Goal: Task Accomplishment & Management: Manage account settings

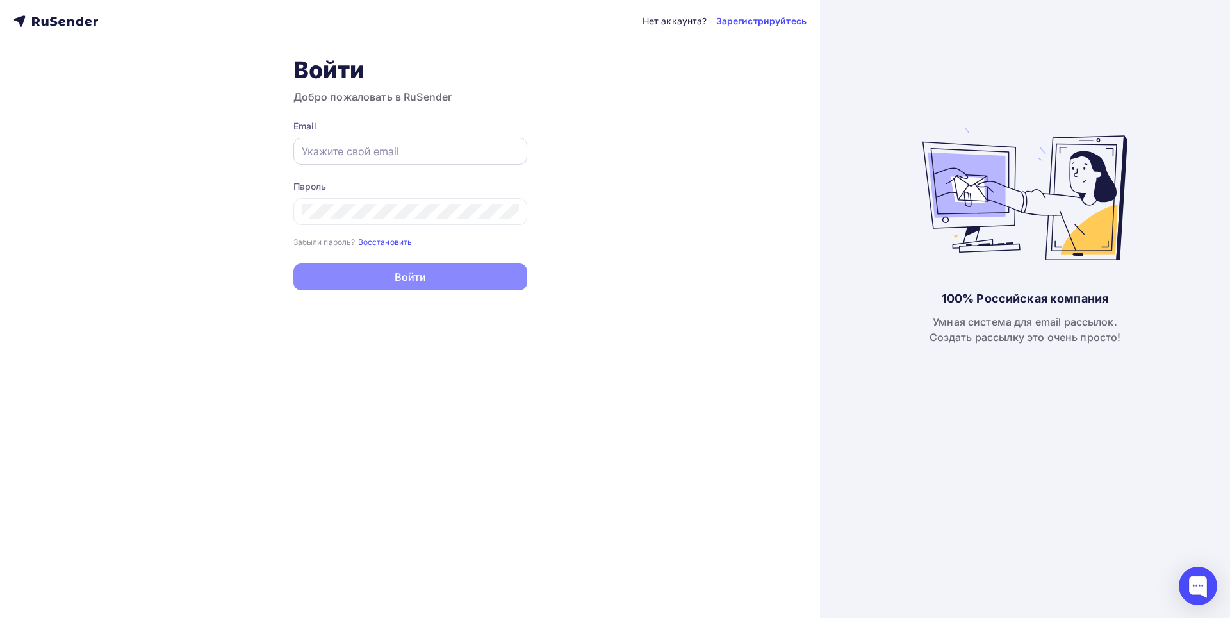
click at [336, 142] on div at bounding box center [410, 151] width 234 height 27
click at [343, 147] on input "text" at bounding box center [410, 151] width 217 height 15
paste input "[EMAIL_ADDRESS][DOMAIN_NAME]"
type input "[EMAIL_ADDRESS][DOMAIN_NAME]"
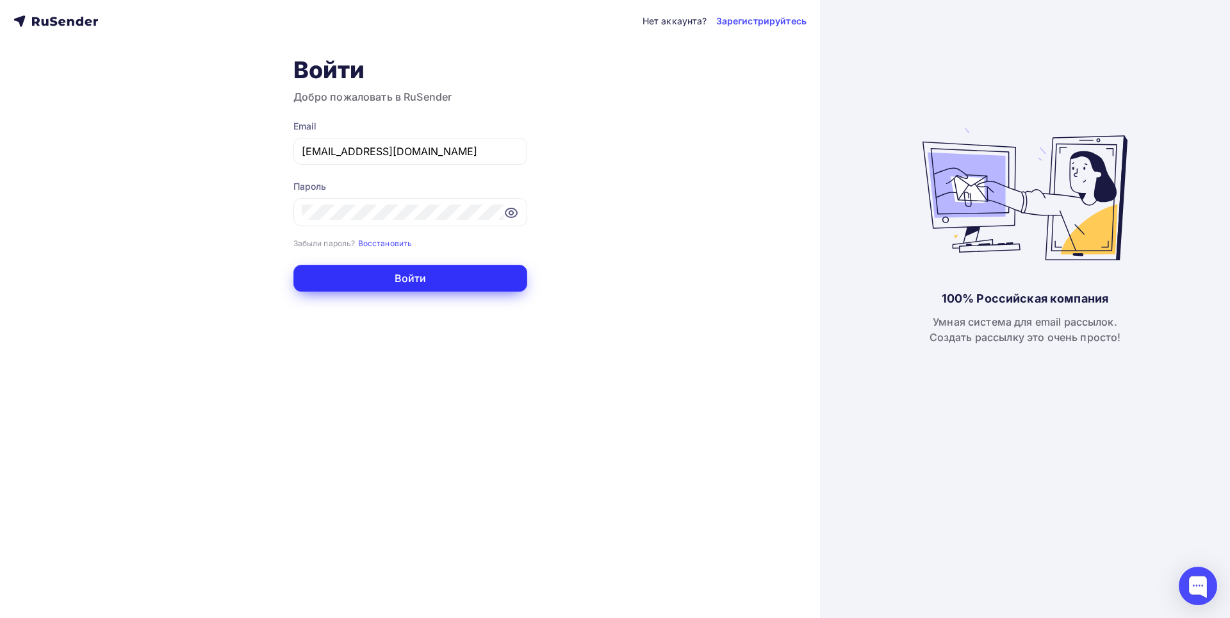
click at [415, 279] on button "Войти" at bounding box center [410, 278] width 234 height 27
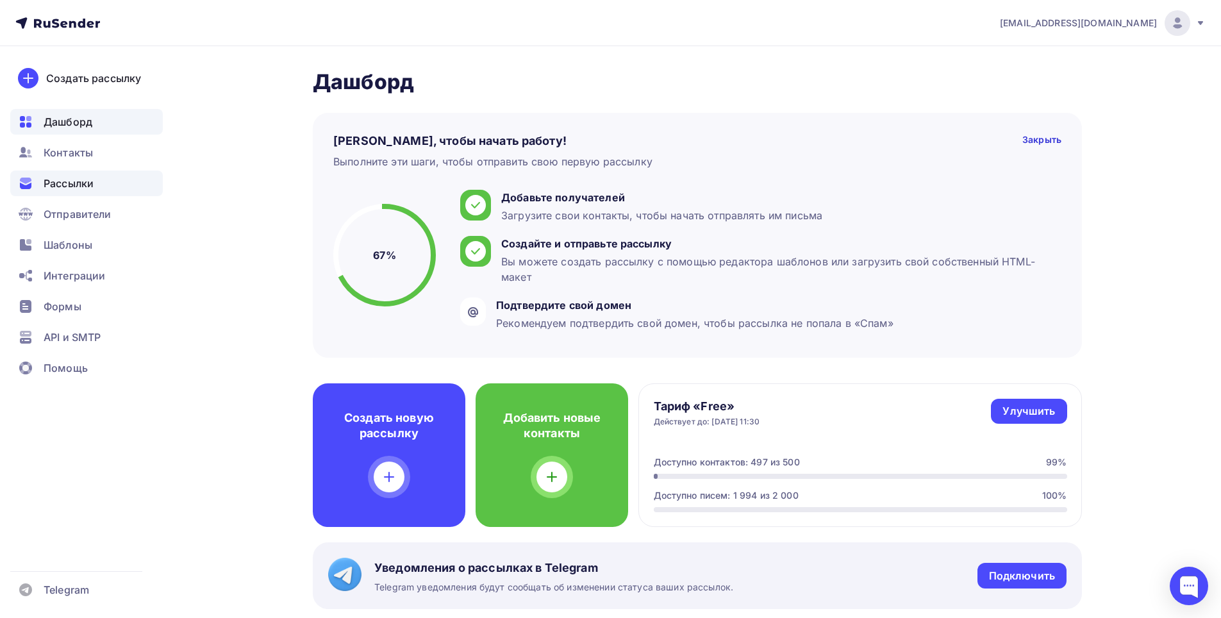
click at [54, 178] on span "Рассылки" at bounding box center [69, 183] width 50 height 15
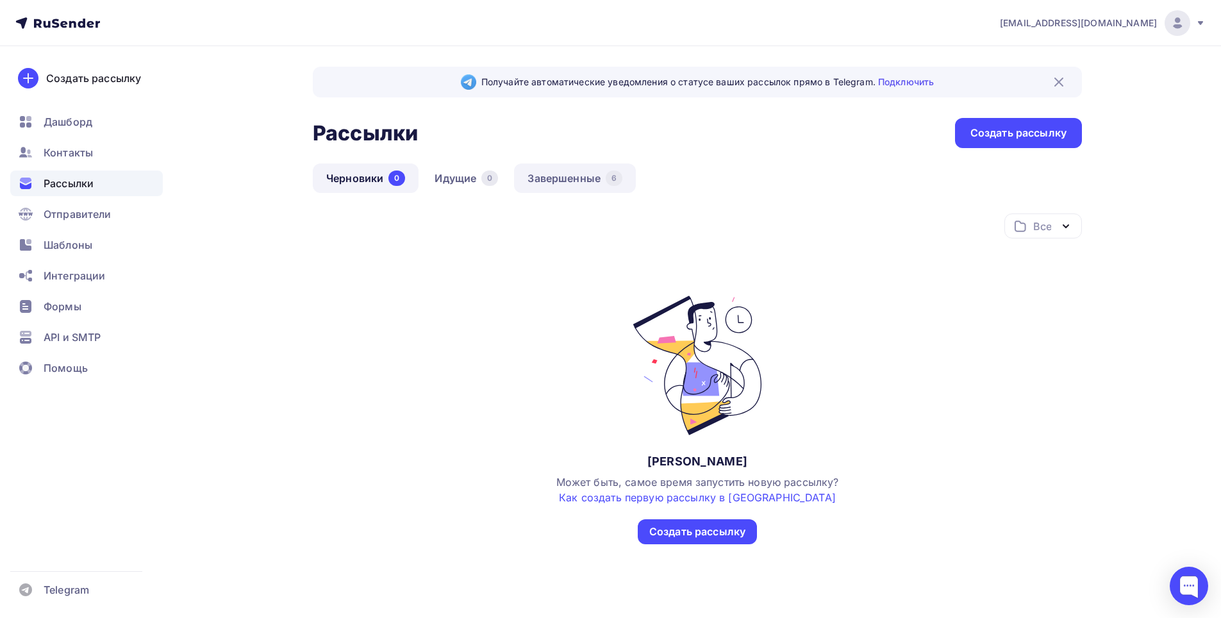
click at [550, 176] on link "Завершенные 6" at bounding box center [575, 177] width 122 height 29
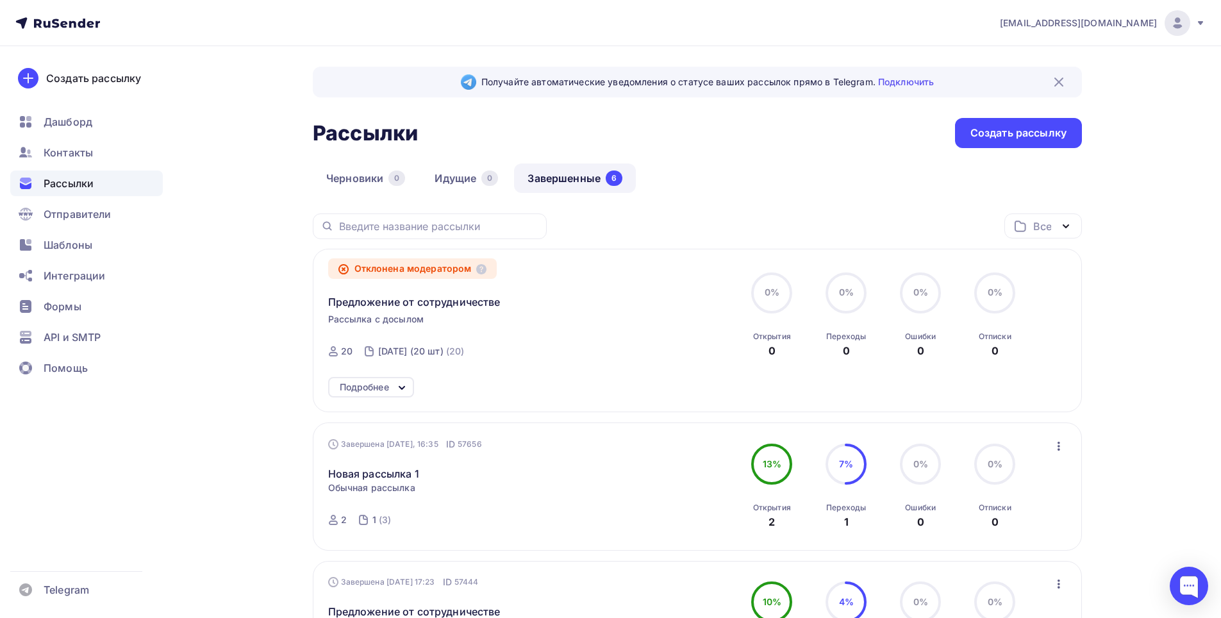
click at [431, 321] on div "Отклонена модератором Предложение от сотрудничестве Рассылка с досылом Завершен…" at bounding box center [474, 315] width 292 height 103
click at [404, 388] on icon at bounding box center [401, 387] width 5 height 3
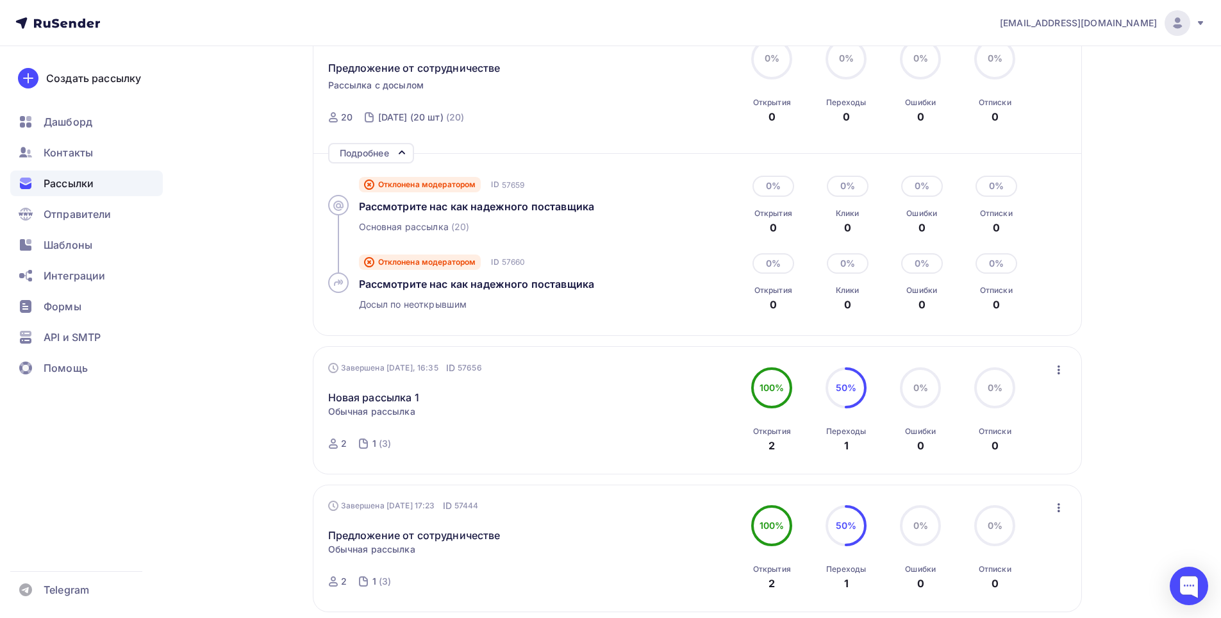
scroll to position [256, 0]
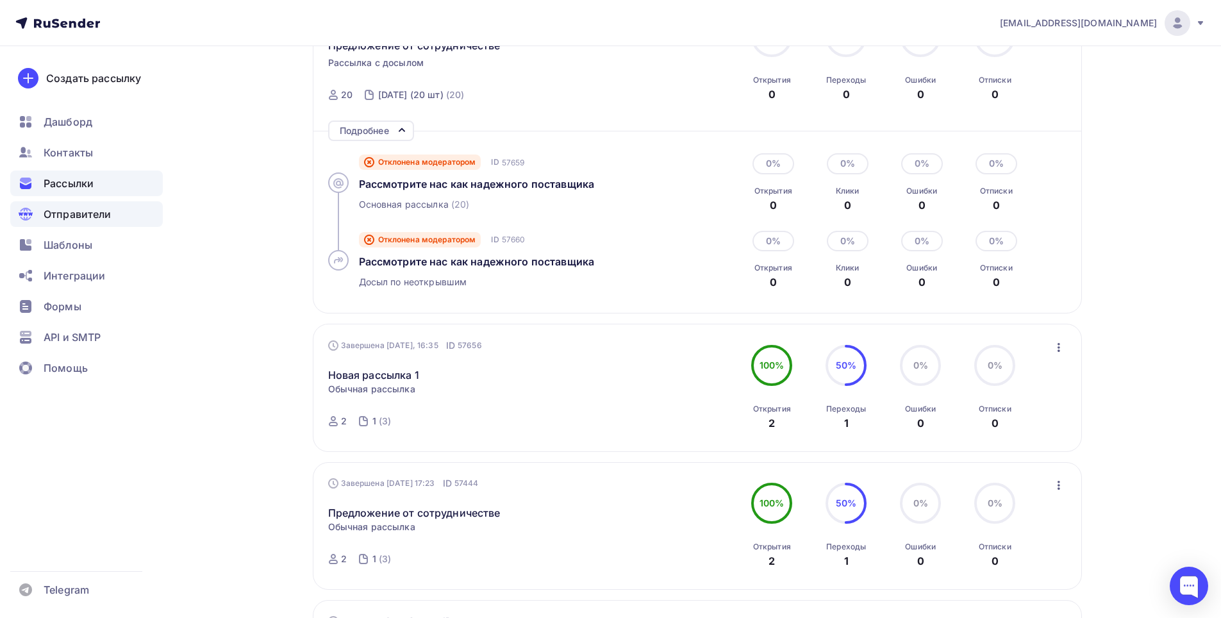
click at [75, 210] on span "Отправители" at bounding box center [78, 213] width 68 height 15
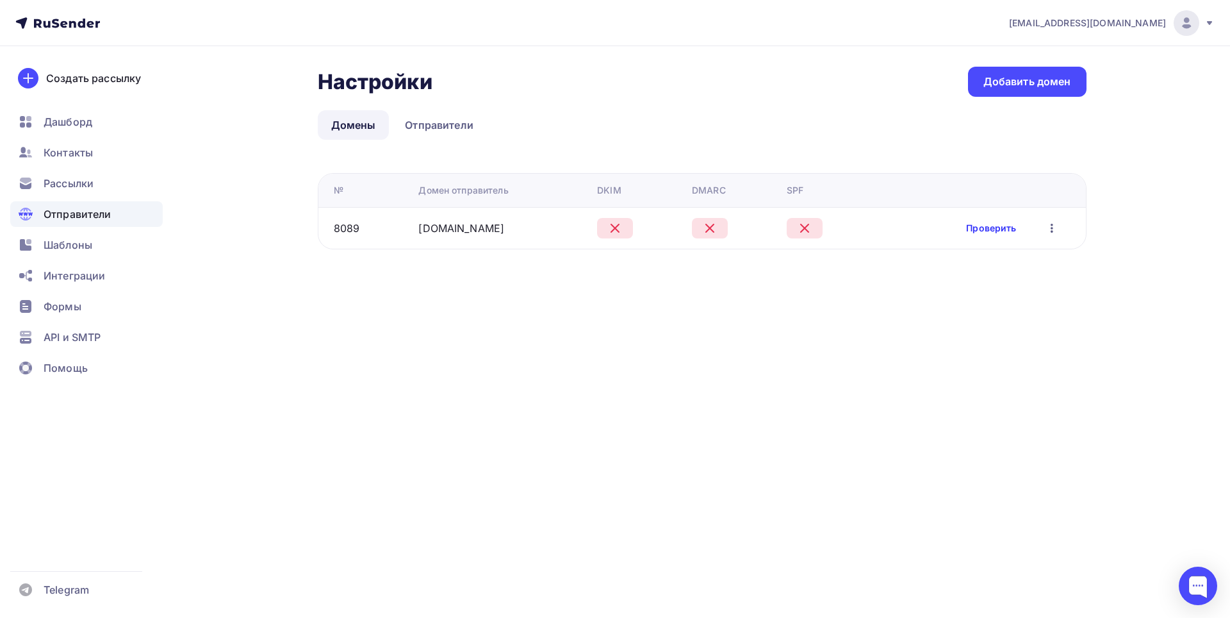
click at [990, 230] on link "Проверить" at bounding box center [991, 228] width 50 height 13
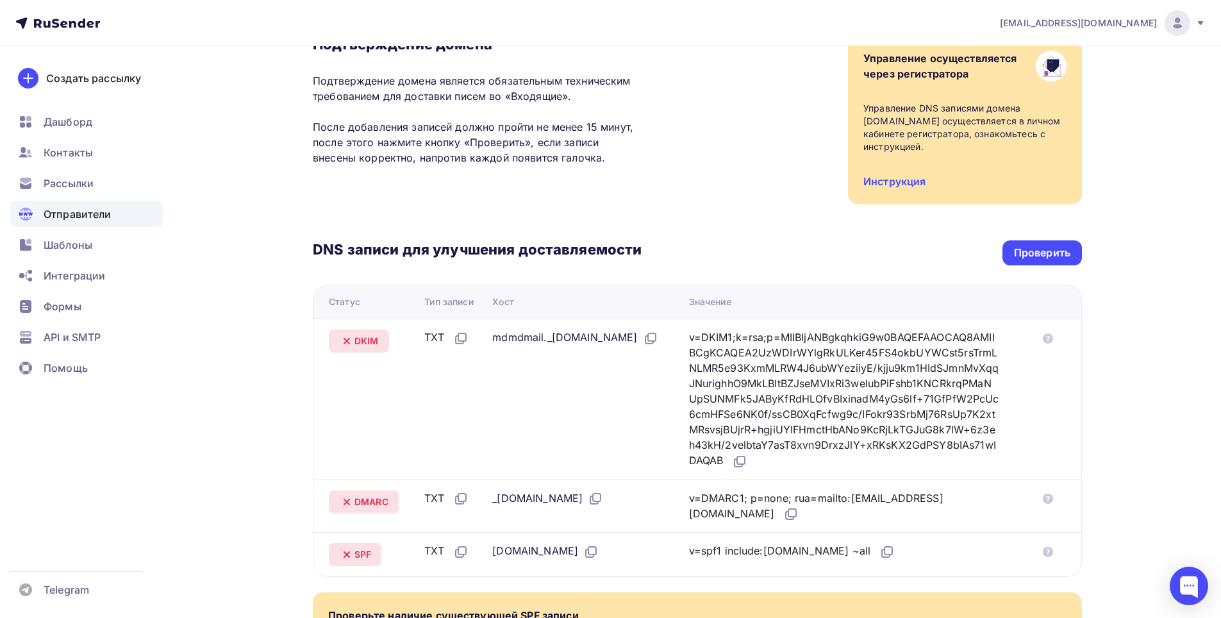
scroll to position [91, 0]
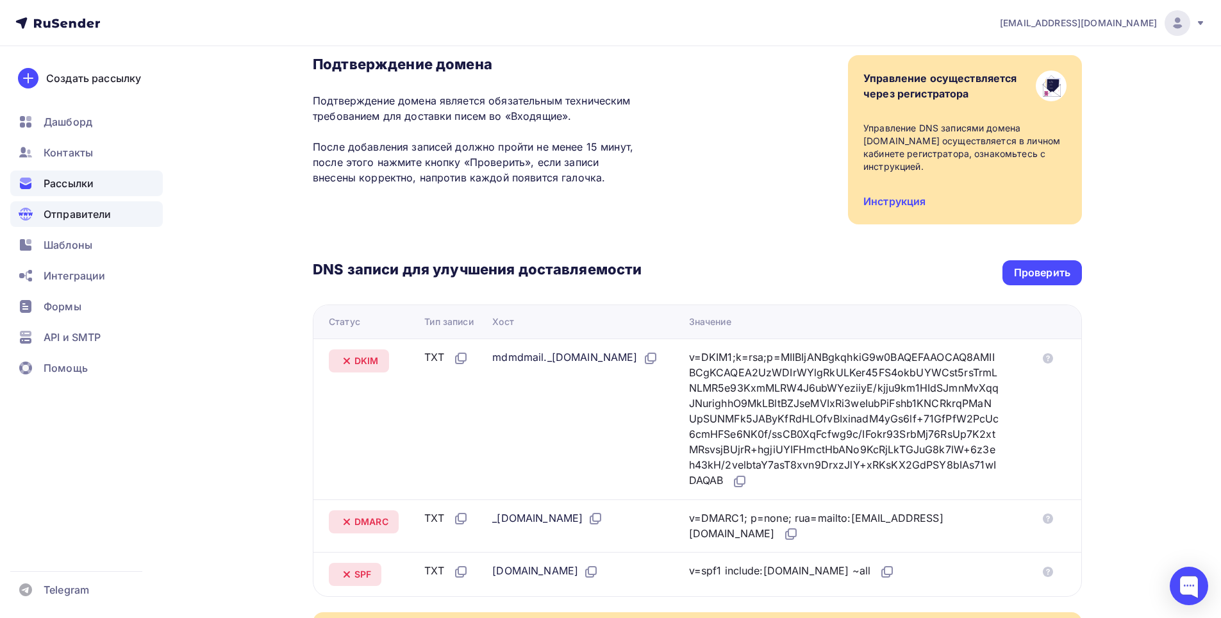
click at [100, 185] on div "Рассылки" at bounding box center [86, 183] width 152 height 26
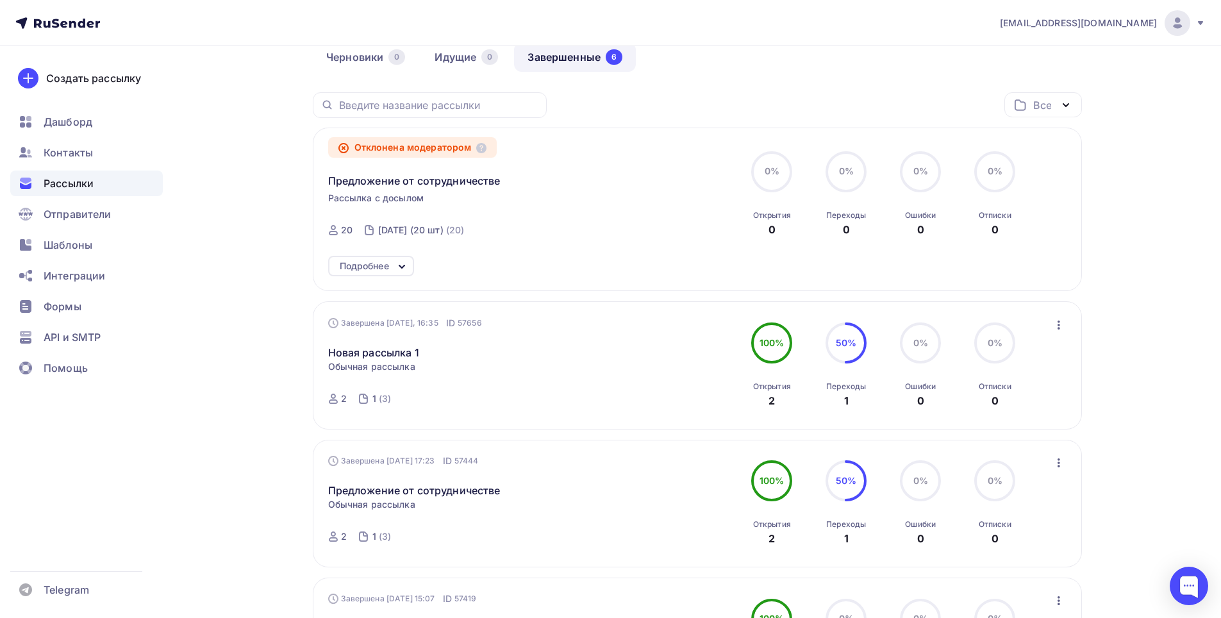
scroll to position [52, 0]
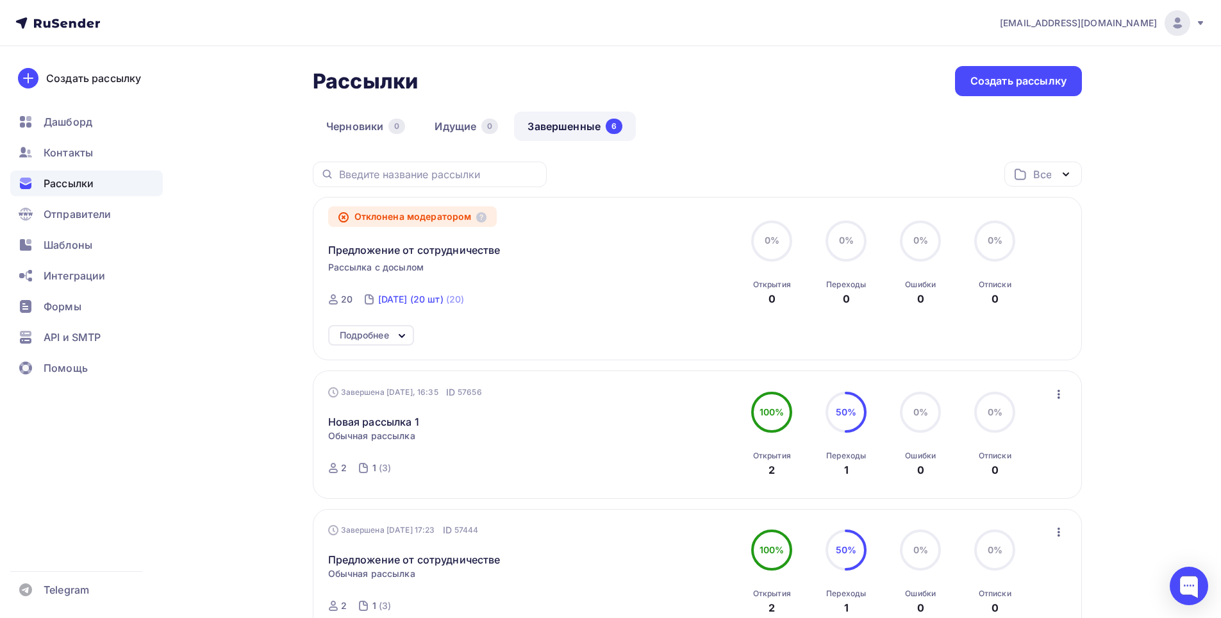
click at [397, 301] on div "[DATE] (20 шт)" at bounding box center [410, 299] width 65 height 13
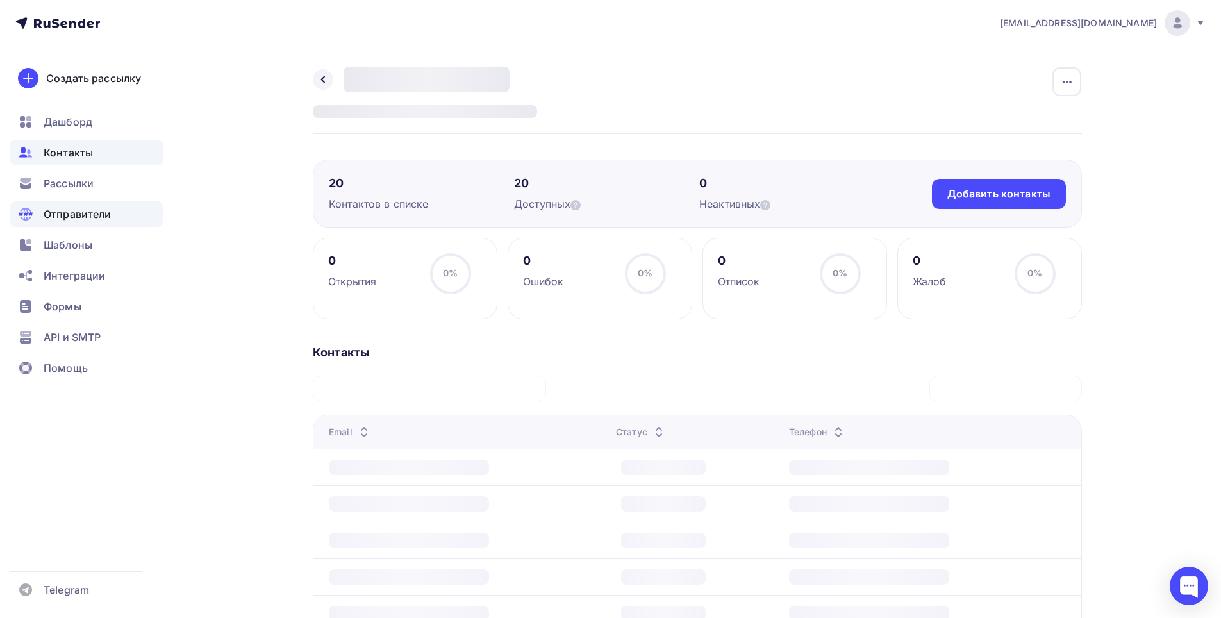
click at [76, 212] on span "Отправители" at bounding box center [78, 213] width 68 height 15
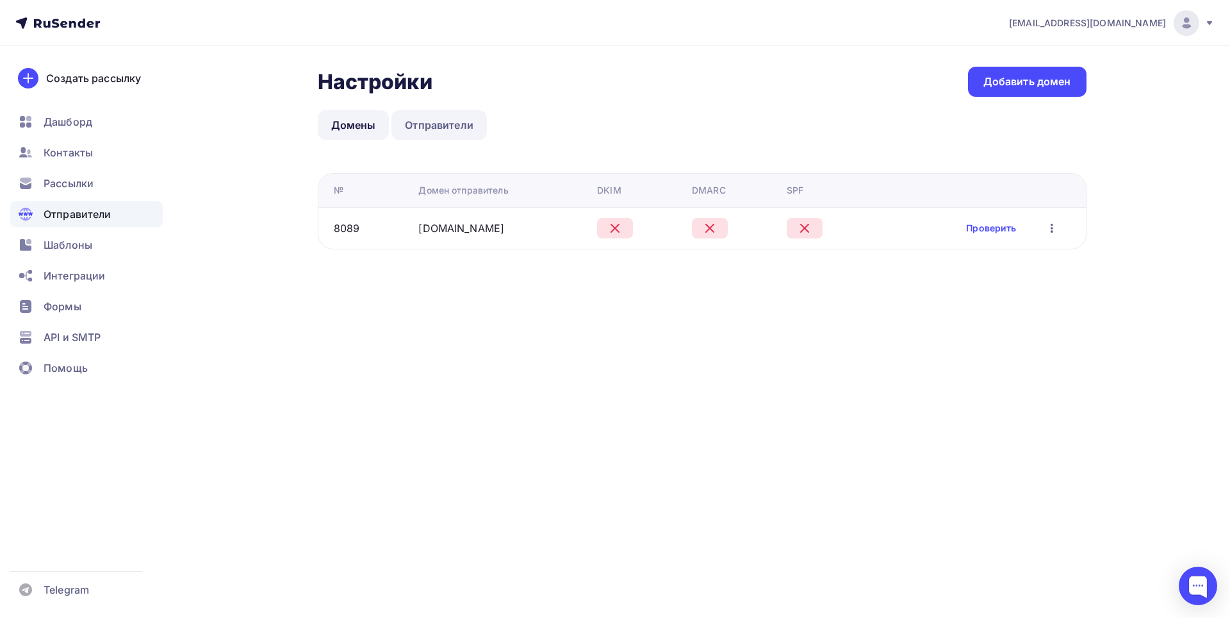
click at [437, 131] on link "Отправители" at bounding box center [438, 124] width 95 height 29
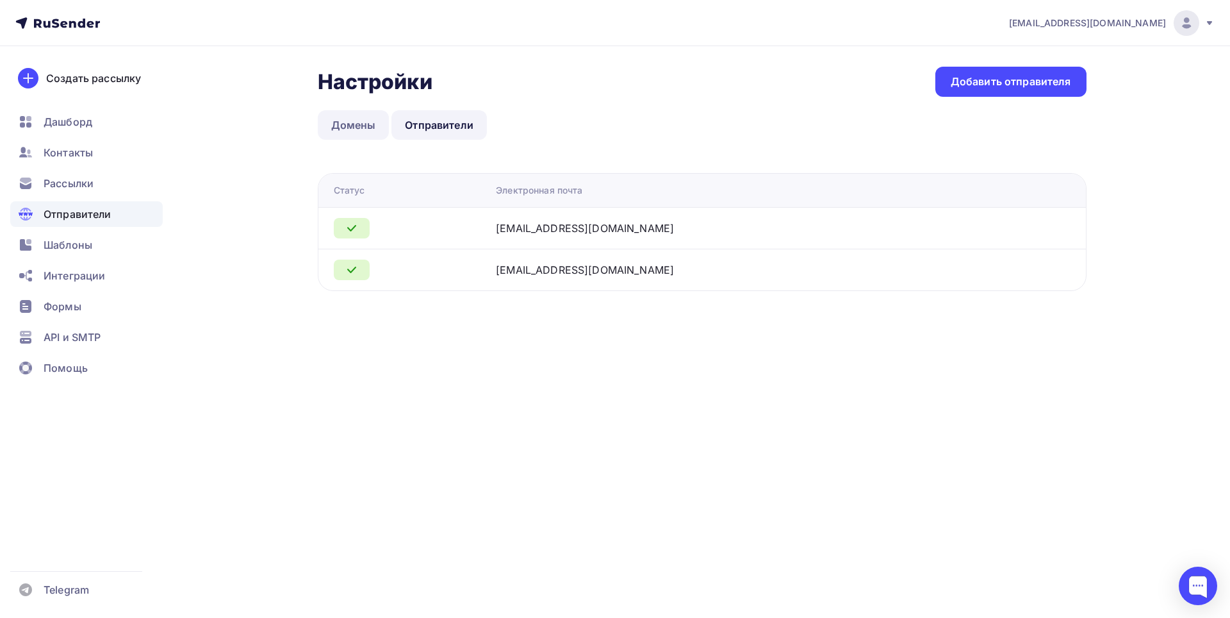
click at [361, 128] on link "Домены" at bounding box center [354, 124] width 72 height 29
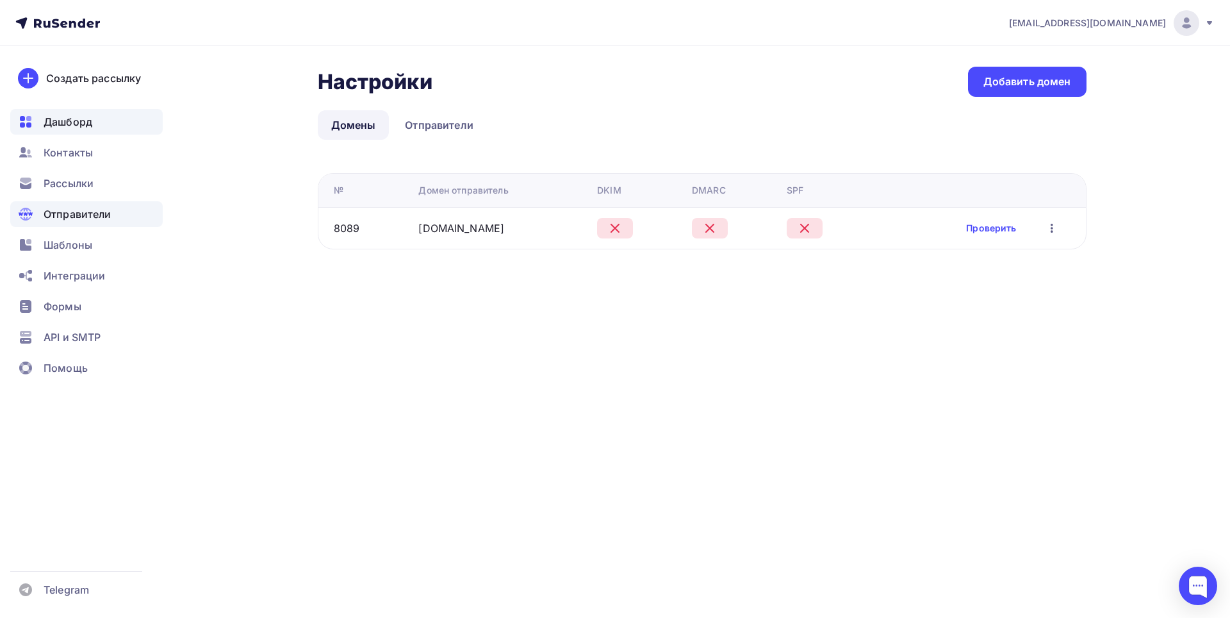
click at [62, 121] on span "Дашборд" at bounding box center [68, 121] width 49 height 15
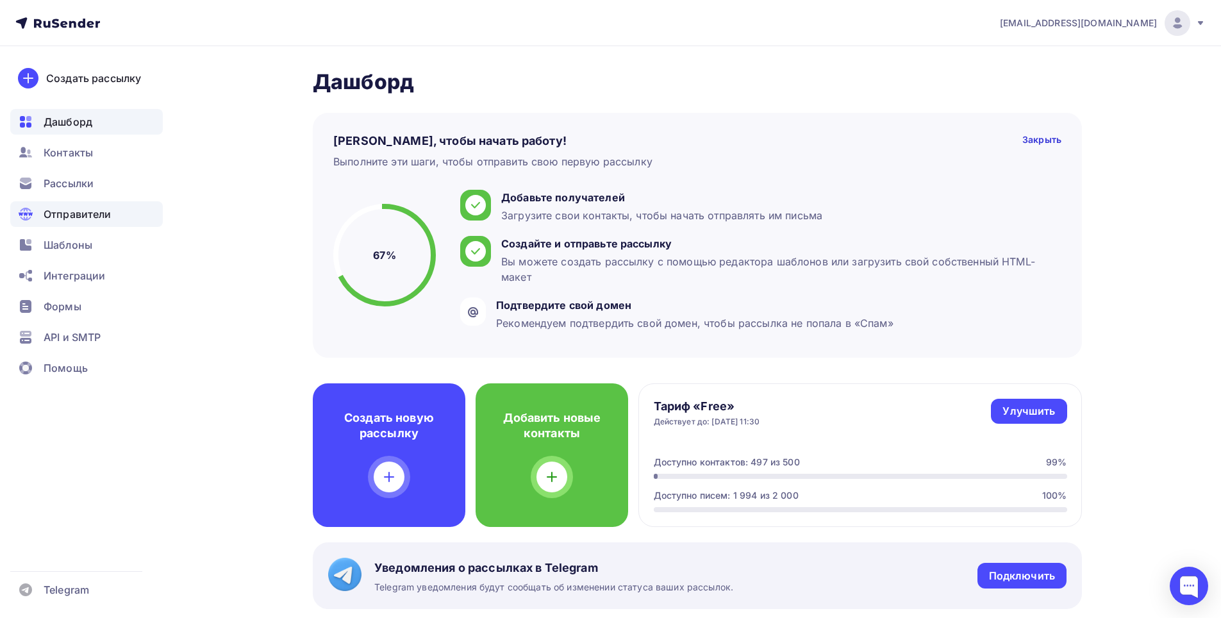
click at [79, 208] on span "Отправители" at bounding box center [78, 213] width 68 height 15
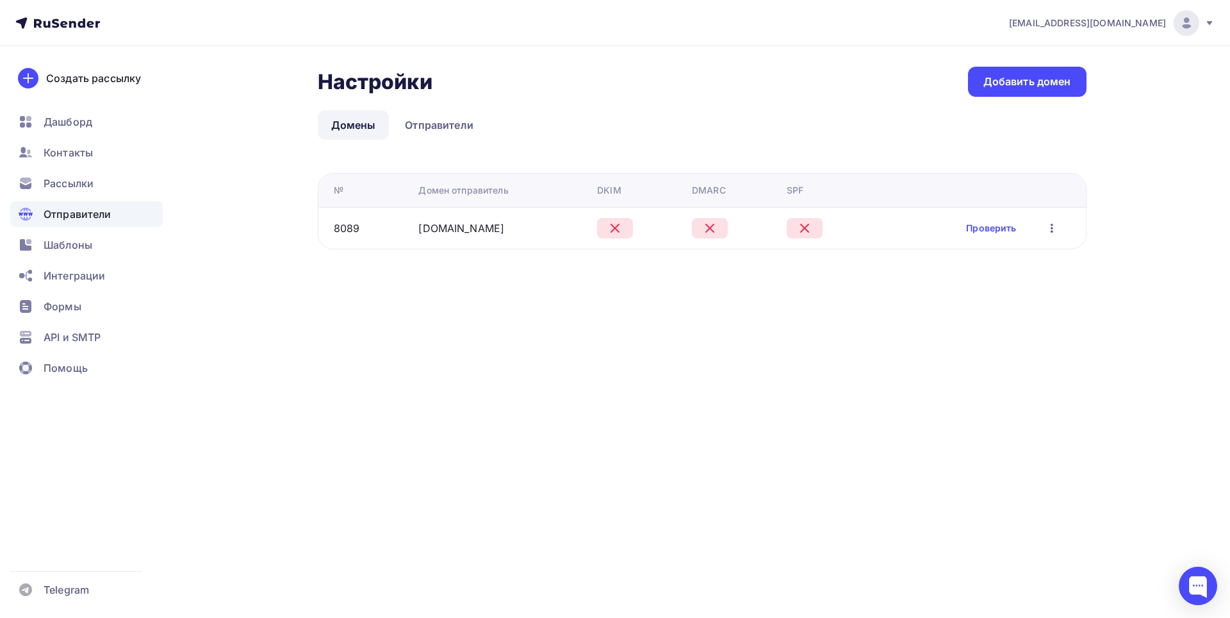
click at [534, 227] on div "[DOMAIN_NAME]" at bounding box center [502, 227] width 169 height 15
click at [438, 230] on link "[DOMAIN_NAME]" at bounding box center [461, 228] width 86 height 13
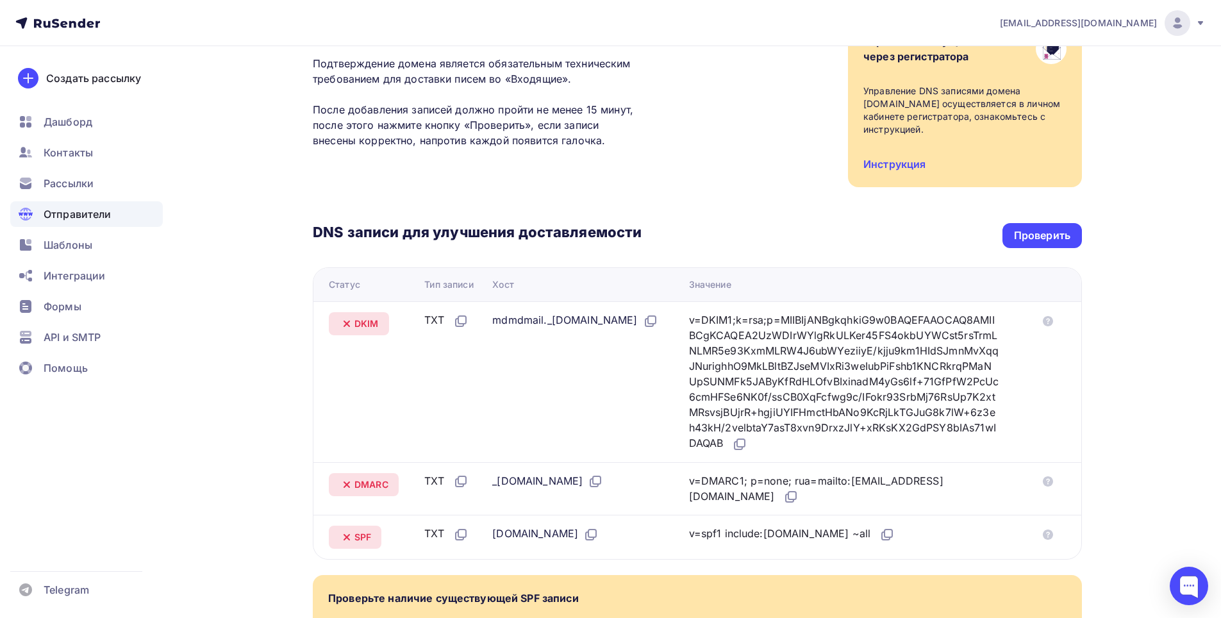
scroll to position [64, 0]
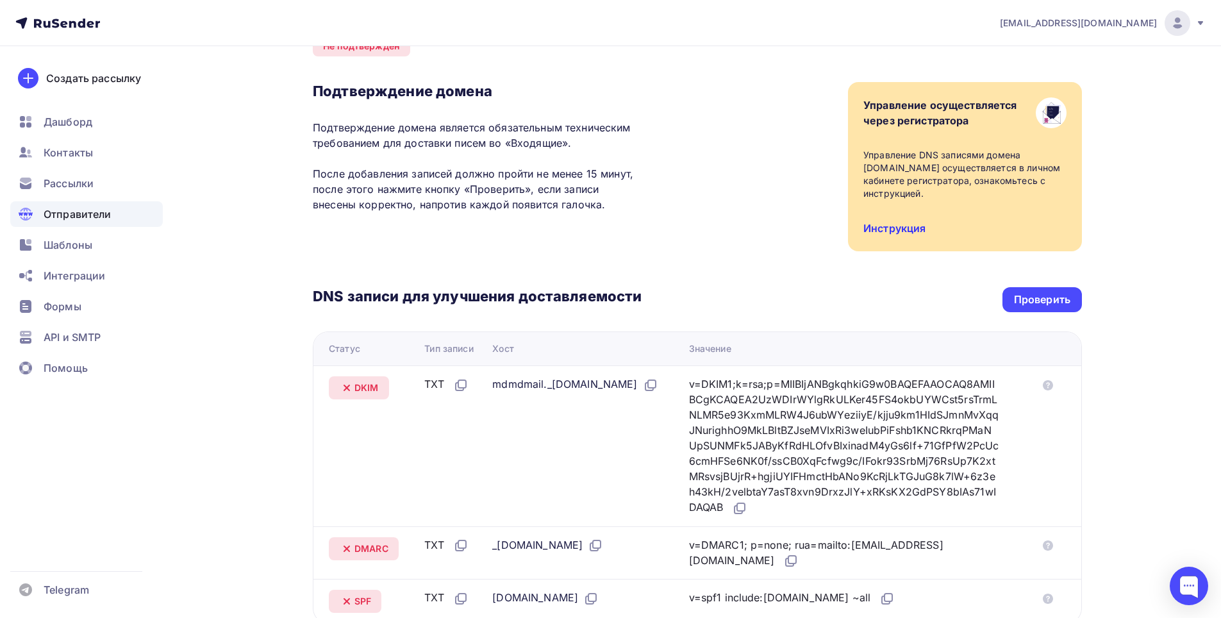
click at [878, 222] on link "Инструкция" at bounding box center [894, 228] width 62 height 13
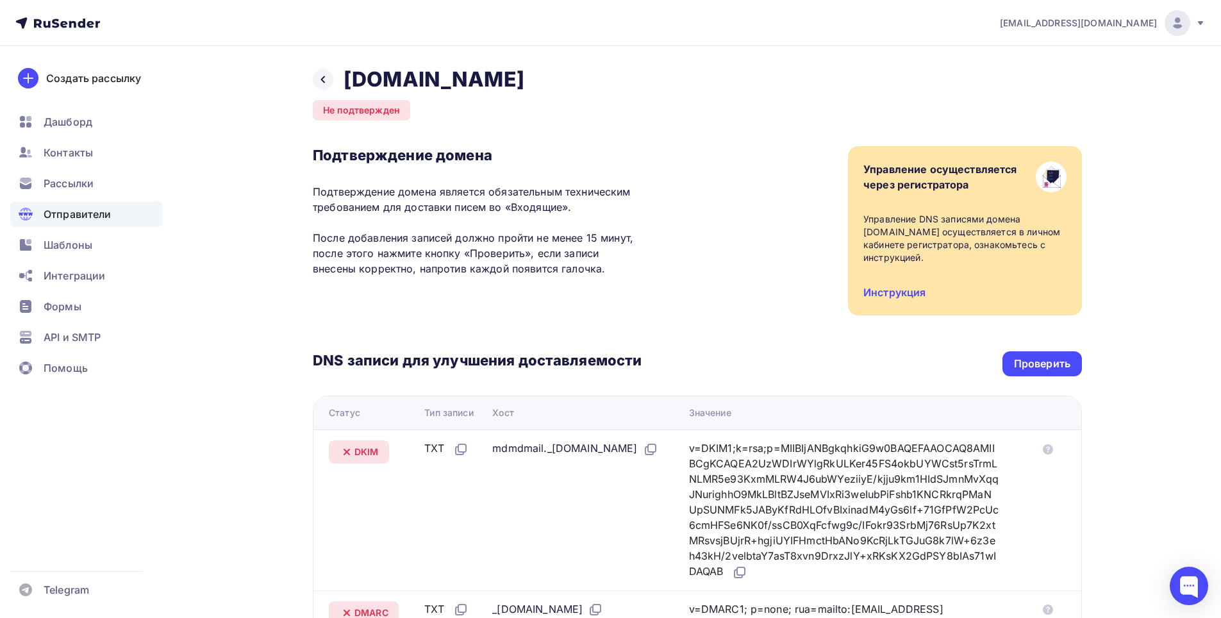
scroll to position [64, 0]
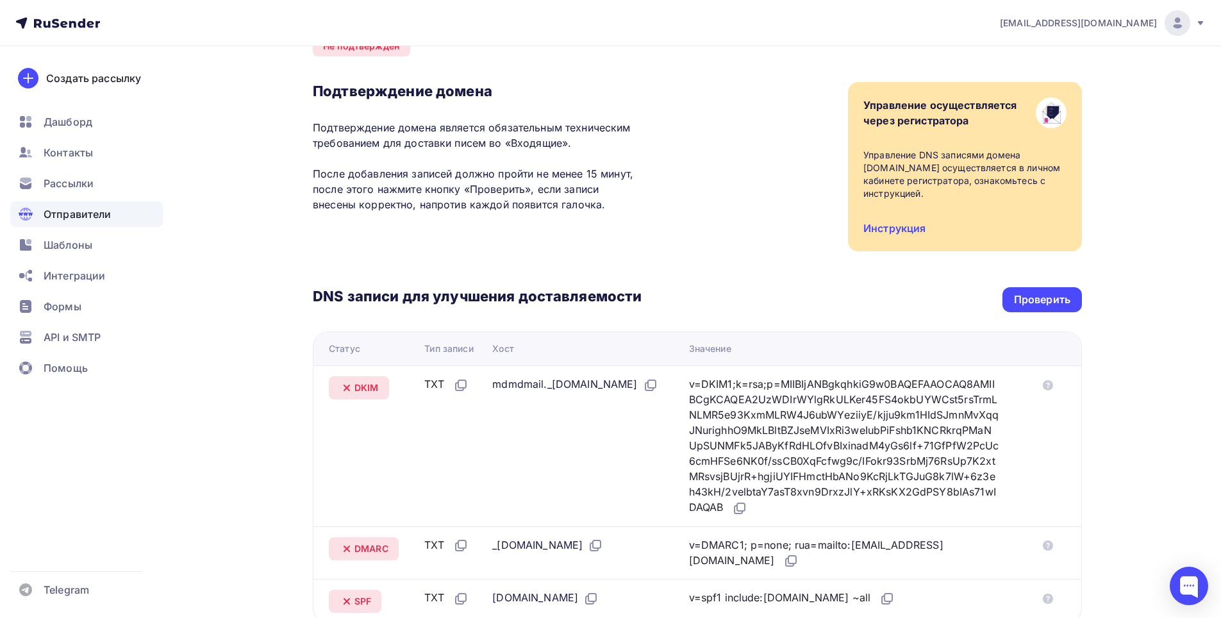
click at [1134, 22] on span "[EMAIL_ADDRESS][DOMAIN_NAME]" at bounding box center [1078, 23] width 157 height 13
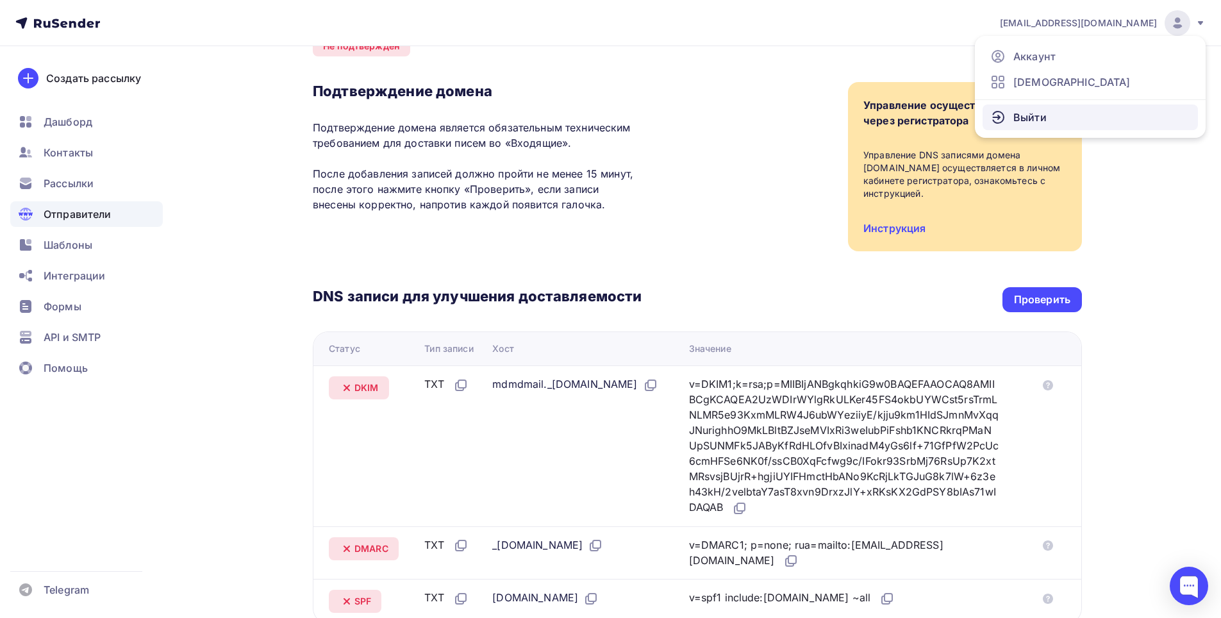
click at [1016, 117] on span "Выйти" at bounding box center [1029, 117] width 33 height 15
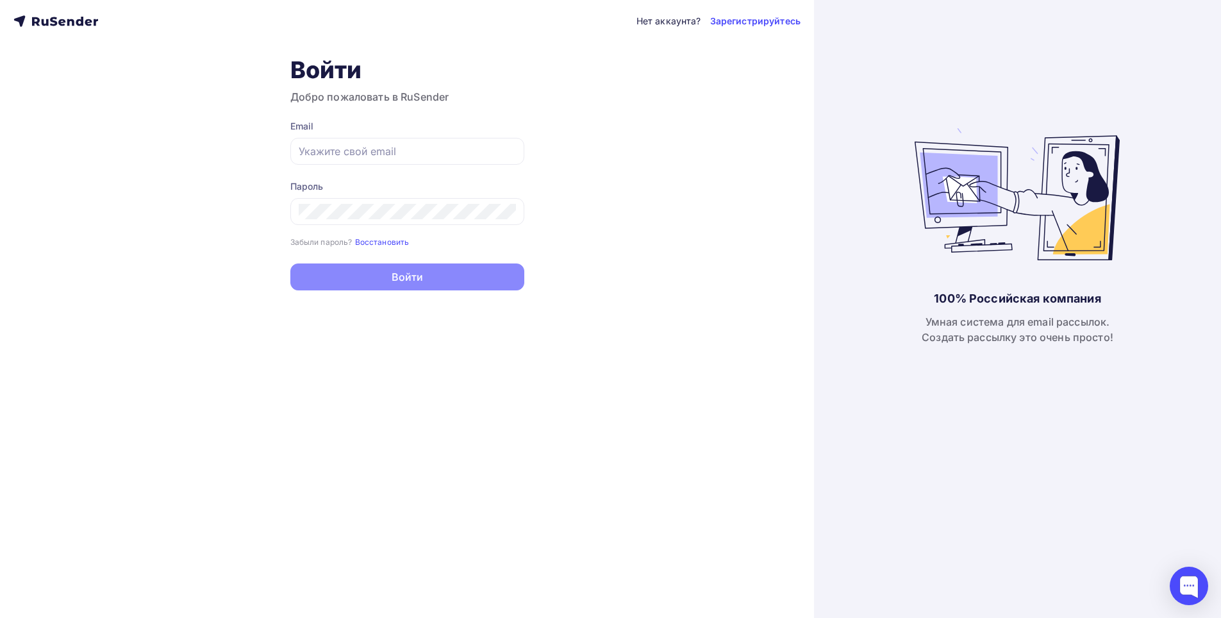
type input "[EMAIL_ADDRESS][DOMAIN_NAME]"
